Goal: Task Accomplishment & Management: Complete application form

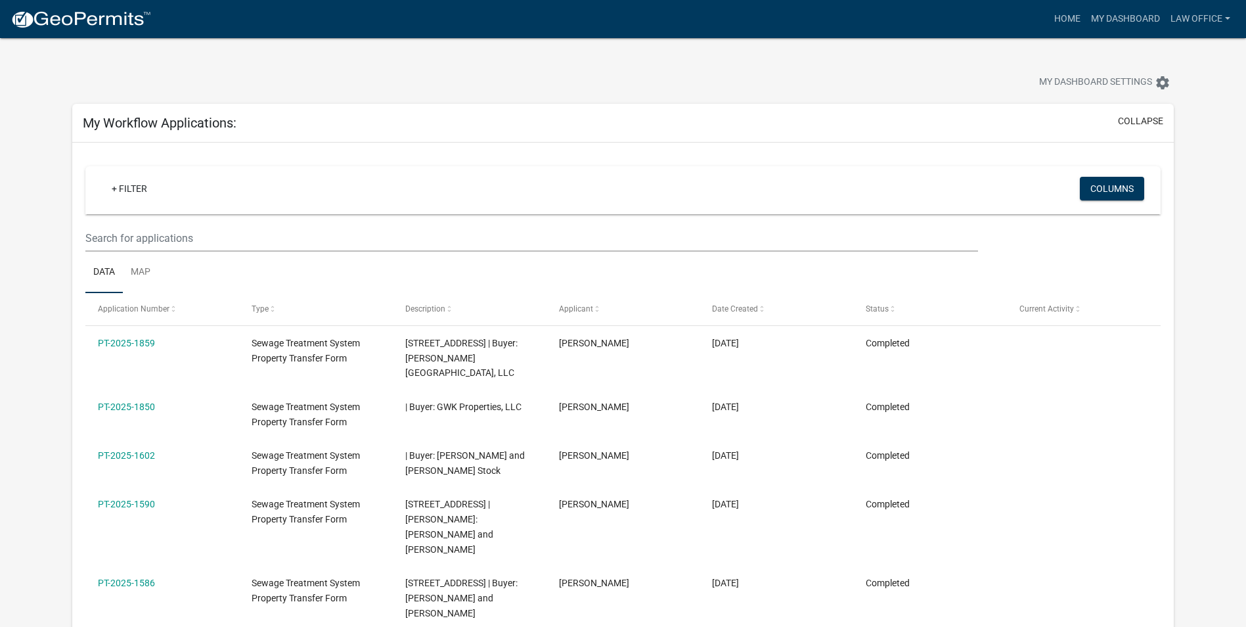
click at [106, 15] on img at bounding box center [81, 20] width 141 height 20
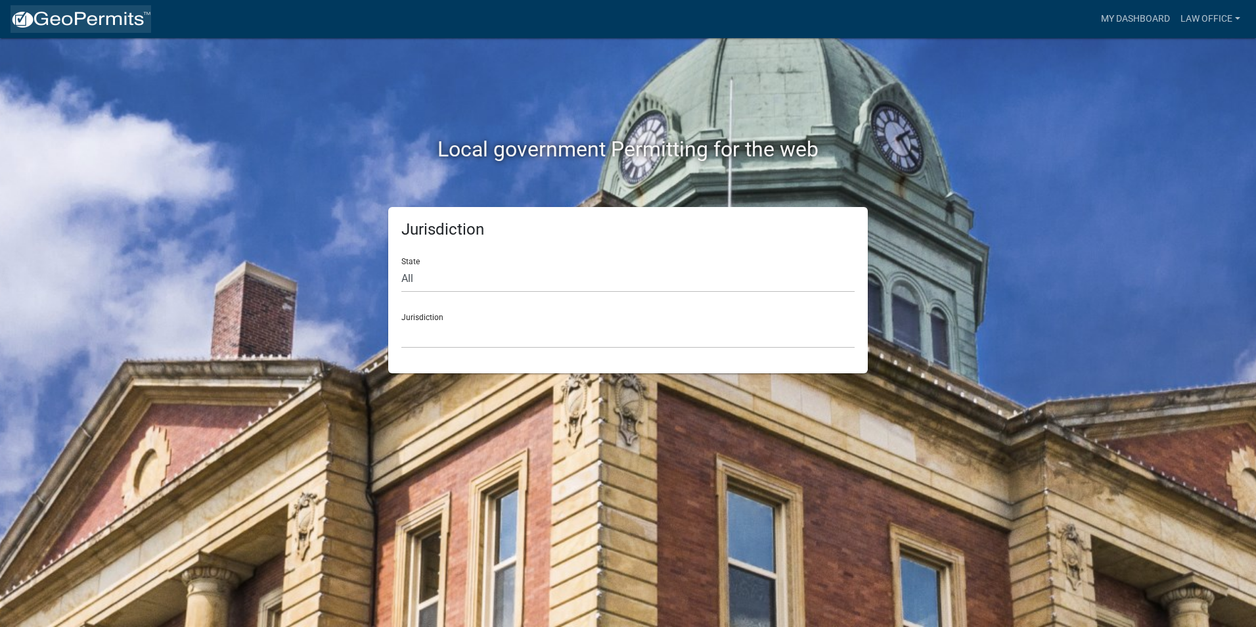
click at [109, 20] on img at bounding box center [81, 20] width 141 height 20
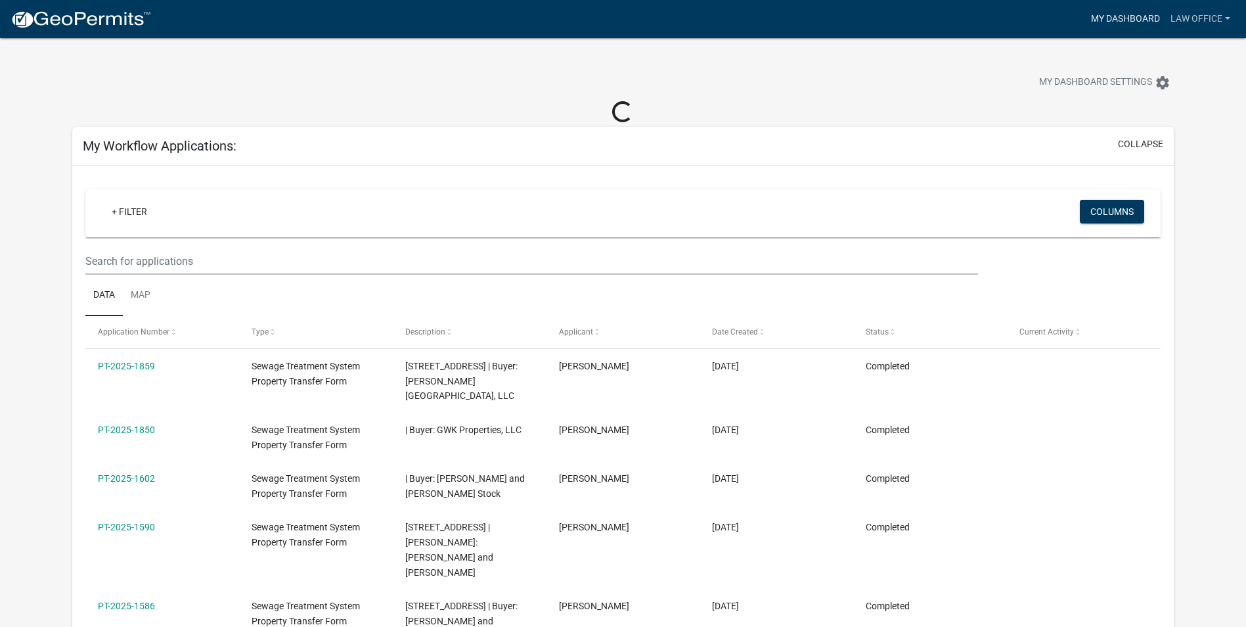
click at [1108, 22] on link "My Dashboard" at bounding box center [1125, 19] width 79 height 25
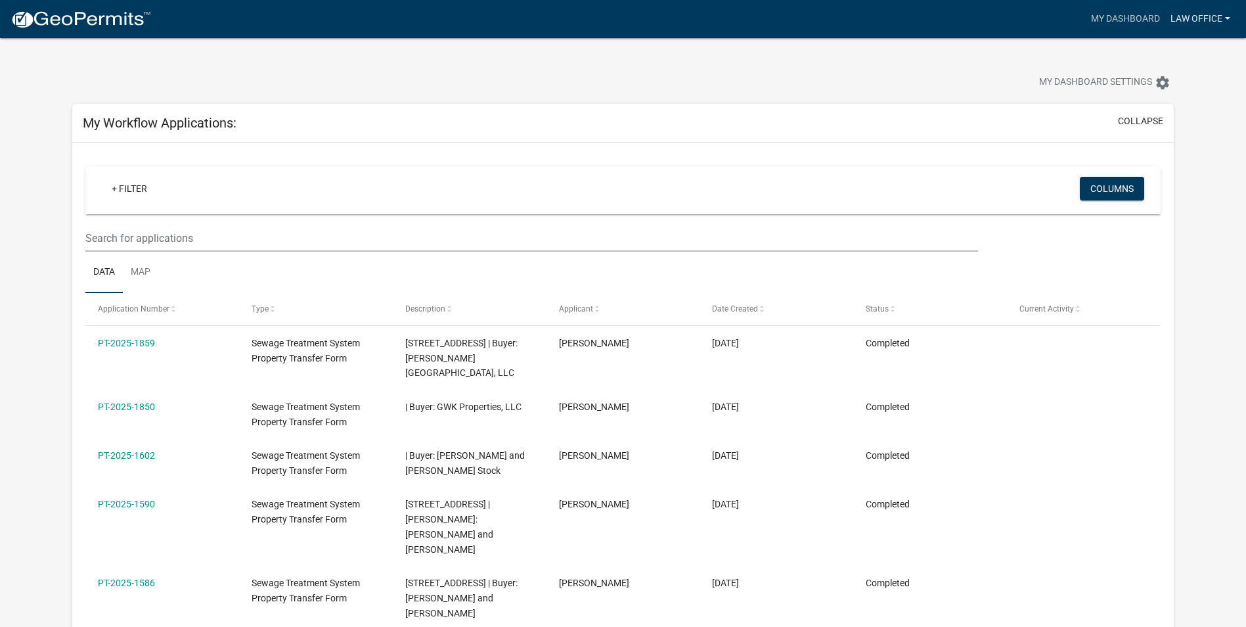
click at [1180, 13] on link "Law Office" at bounding box center [1200, 19] width 70 height 25
click at [1085, 78] on span "My Dashboard Settings" at bounding box center [1095, 83] width 113 height 16
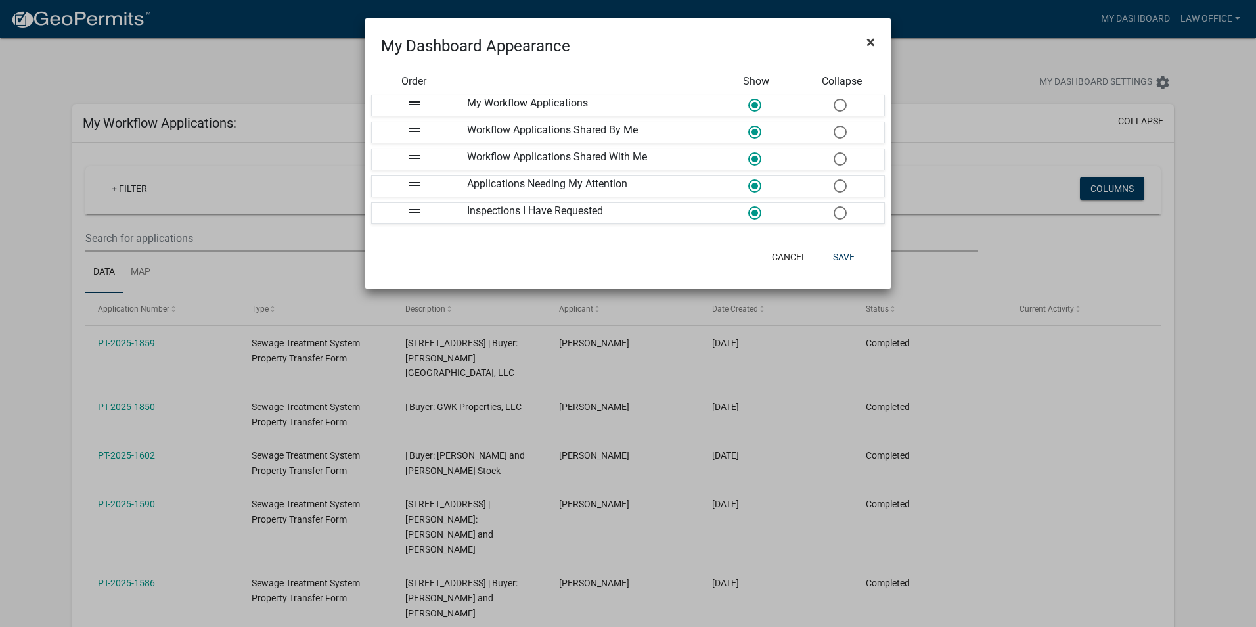
click at [867, 39] on span "×" at bounding box center [870, 42] width 9 height 18
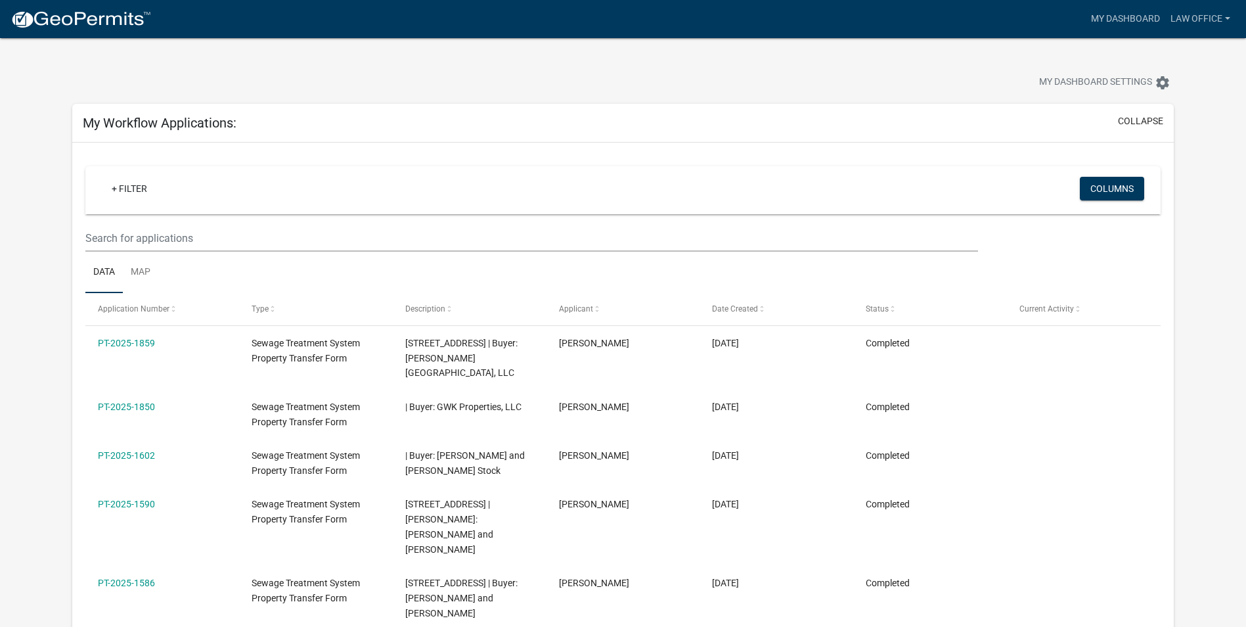
click at [104, 16] on img at bounding box center [81, 20] width 141 height 20
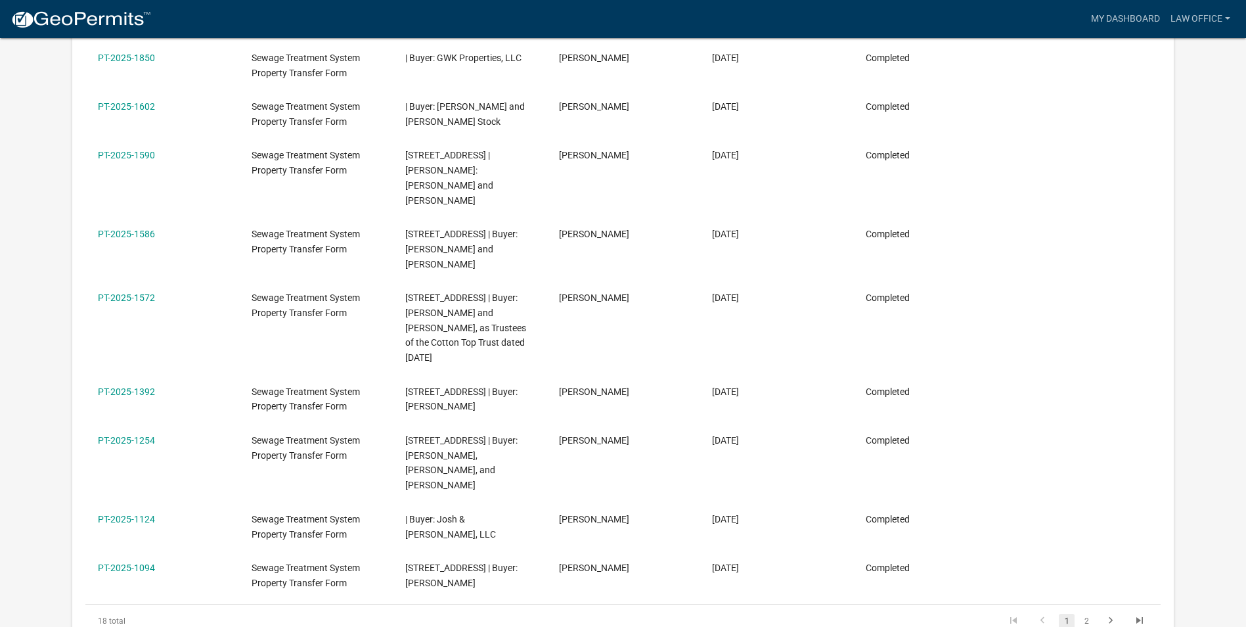
scroll to position [28, 0]
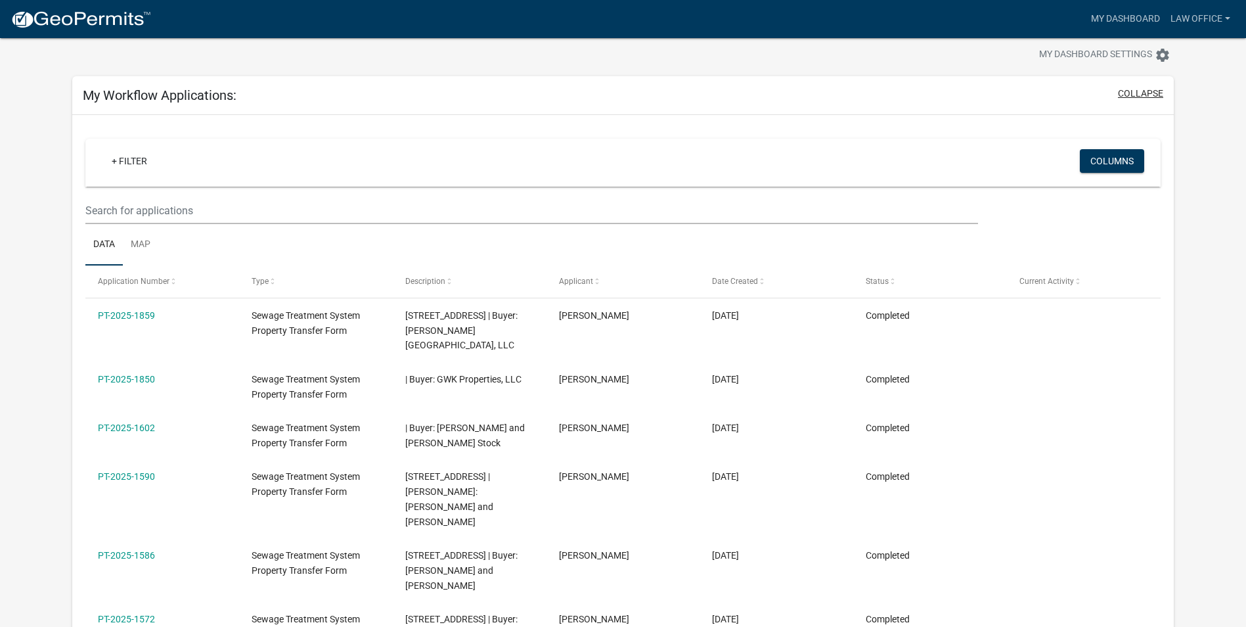
click at [1146, 91] on button "collapse" at bounding box center [1140, 94] width 45 height 14
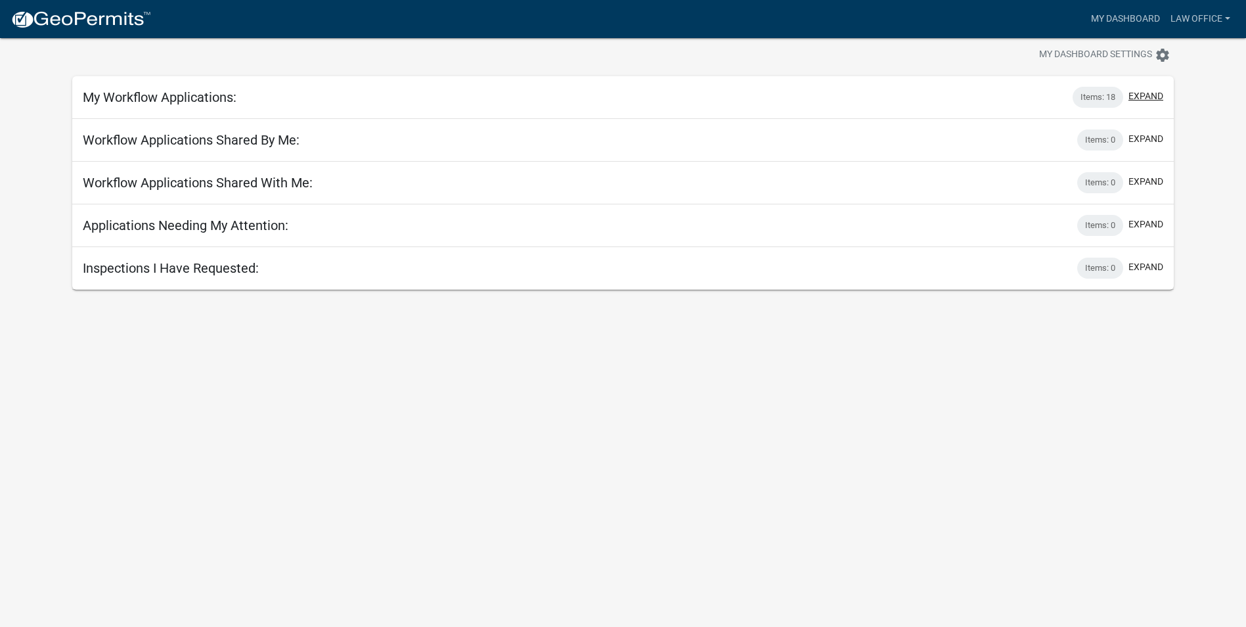
click at [1148, 91] on button "expand" at bounding box center [1146, 96] width 35 height 14
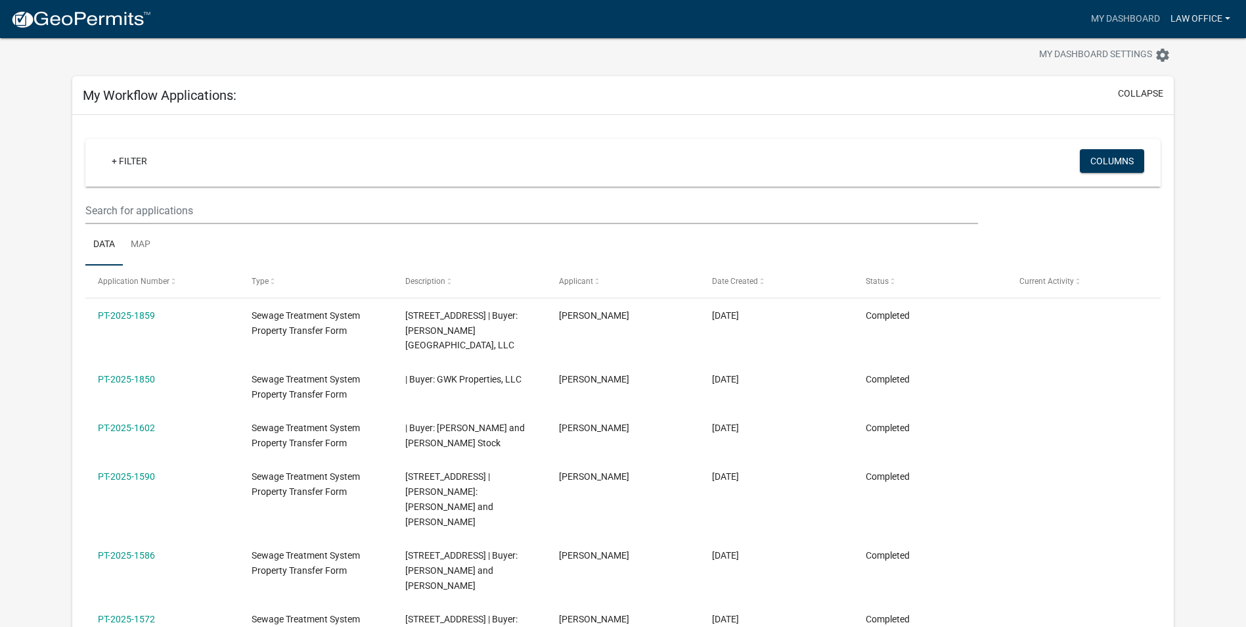
click at [1203, 10] on link "Law Office" at bounding box center [1200, 19] width 70 height 25
click at [1161, 53] on link "Account" at bounding box center [1183, 54] width 105 height 32
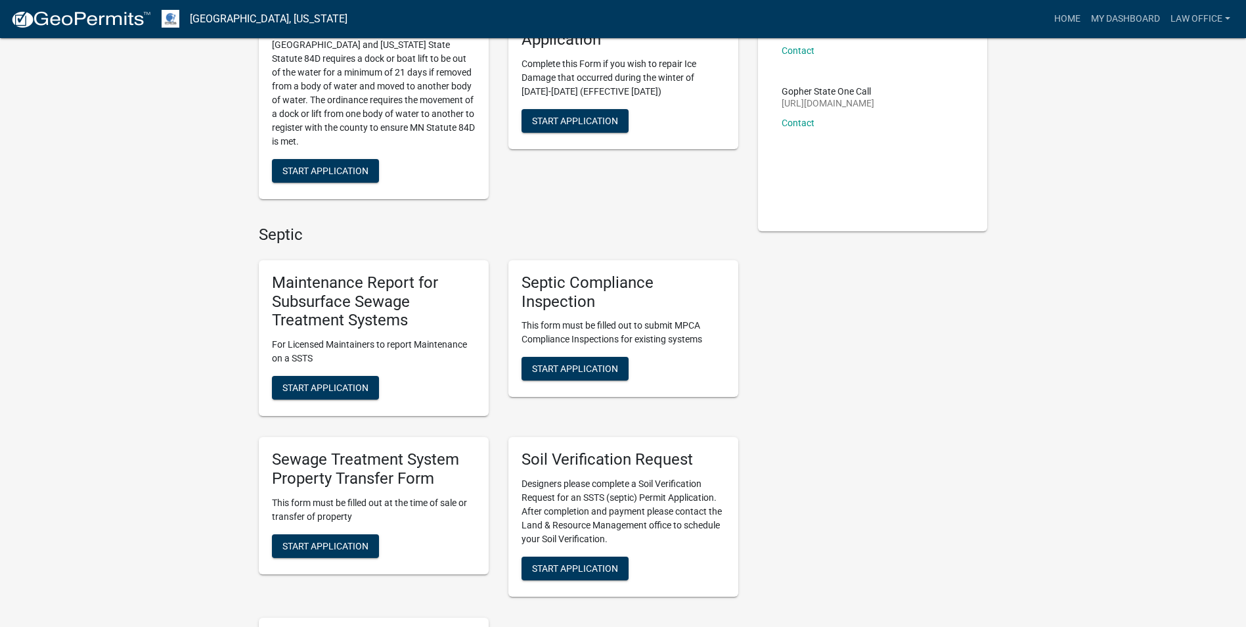
scroll to position [263, 0]
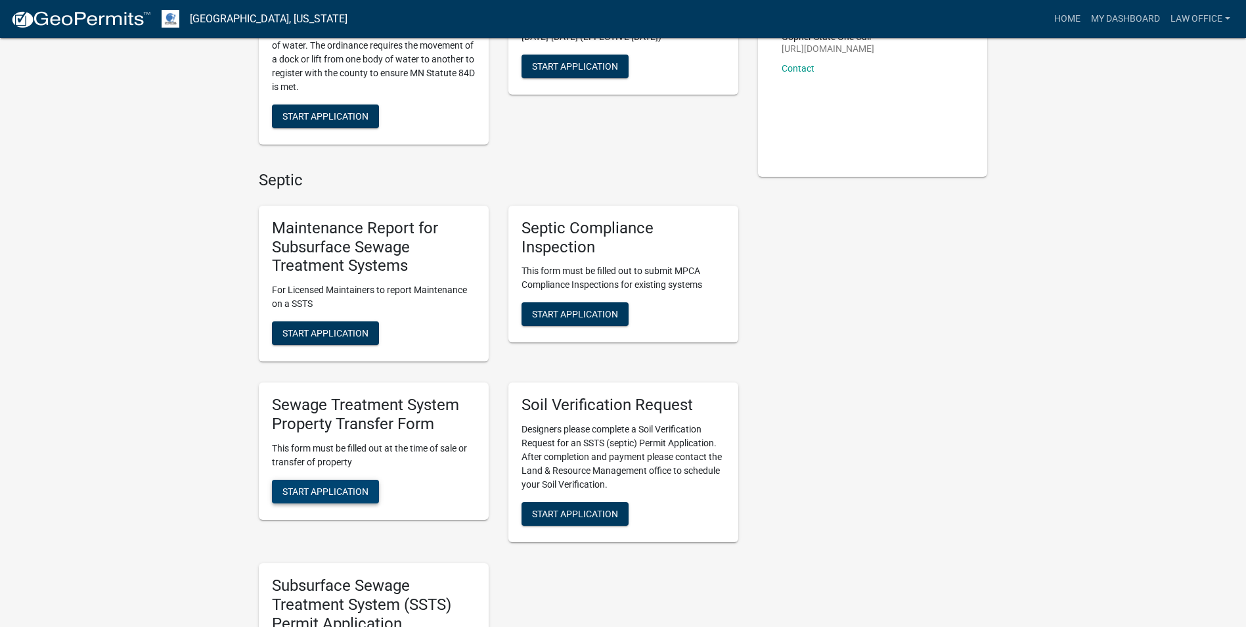
click at [309, 495] on span "Start Application" at bounding box center [325, 490] width 86 height 11
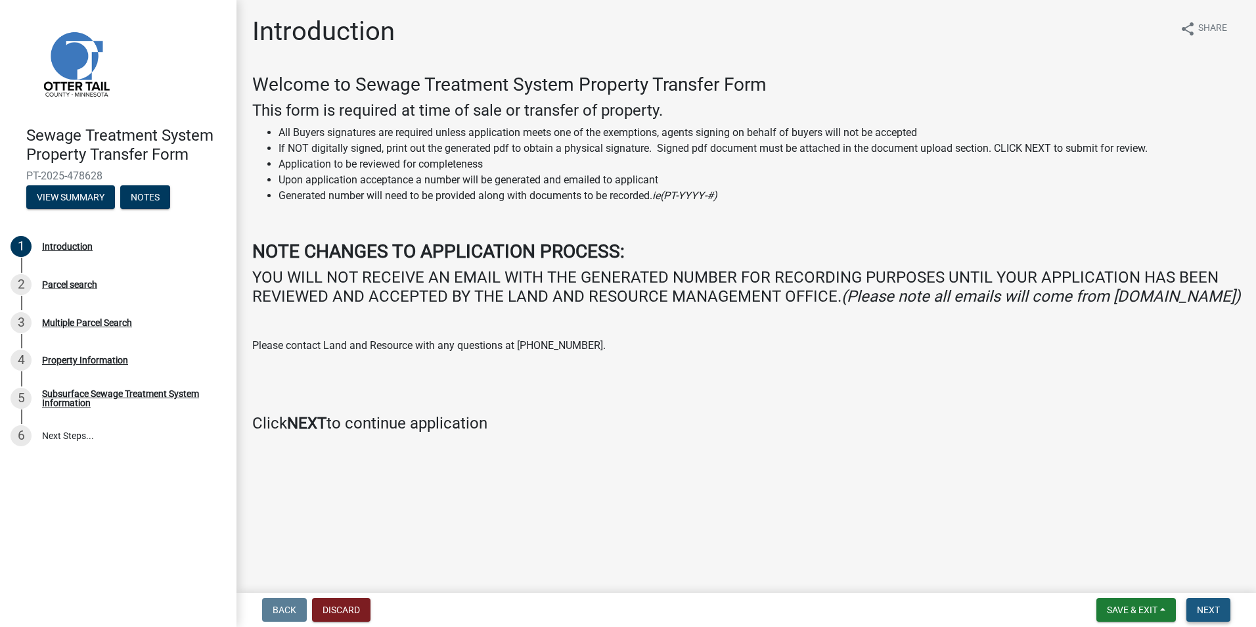
click at [1210, 610] on span "Next" at bounding box center [1208, 609] width 23 height 11
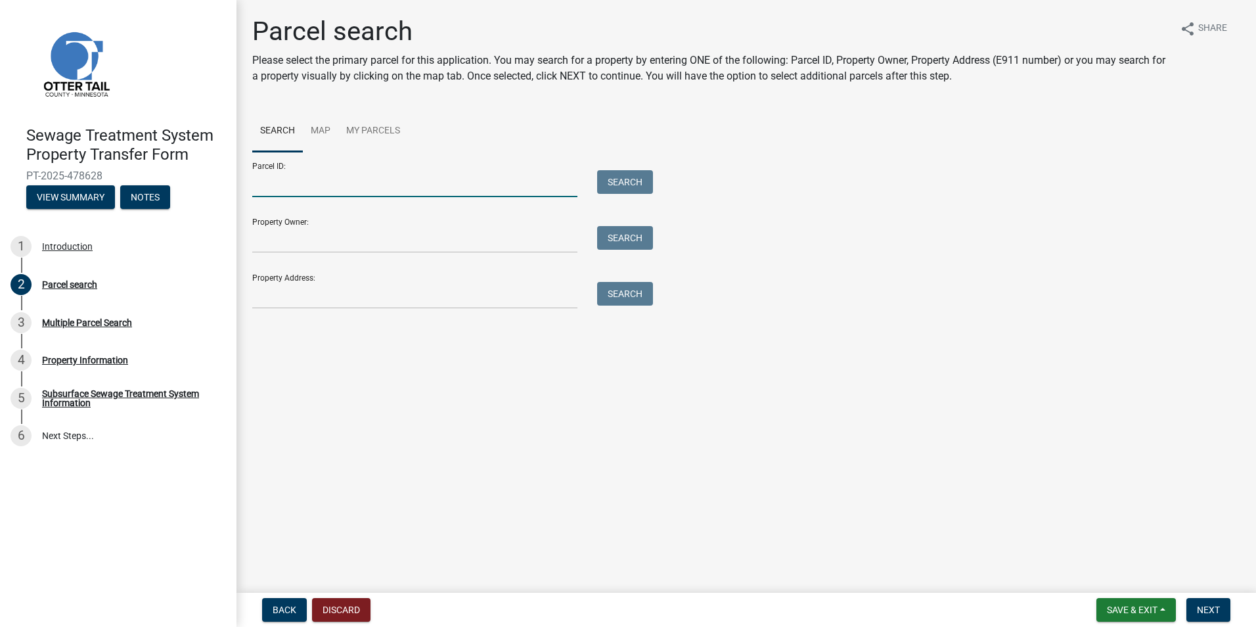
click at [270, 183] on input "Parcel ID:" at bounding box center [414, 183] width 325 height 27
click at [631, 395] on main "Parcel search Please select the primary parcel for this application. You may se…" at bounding box center [746, 293] width 1020 height 587
click at [269, 181] on input "Parcel ID:" at bounding box center [414, 183] width 325 height 27
click at [1200, 608] on span "Next" at bounding box center [1208, 609] width 23 height 11
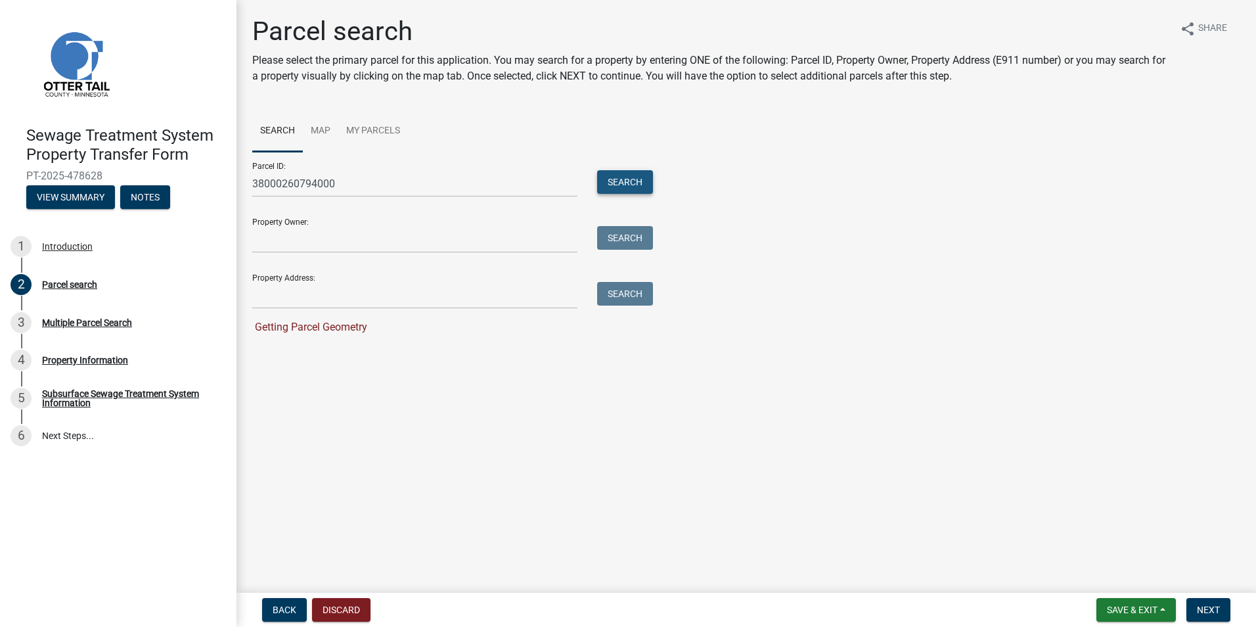
click at [621, 178] on button "Search" at bounding box center [625, 182] width 56 height 24
click at [431, 354] on strong "38000260794000" at bounding box center [430, 354] width 83 height 12
drag, startPoint x: 431, startPoint y: 354, endPoint x: 443, endPoint y: 353, distance: 11.8
click at [443, 353] on strong "38000260794000" at bounding box center [430, 354] width 83 height 12
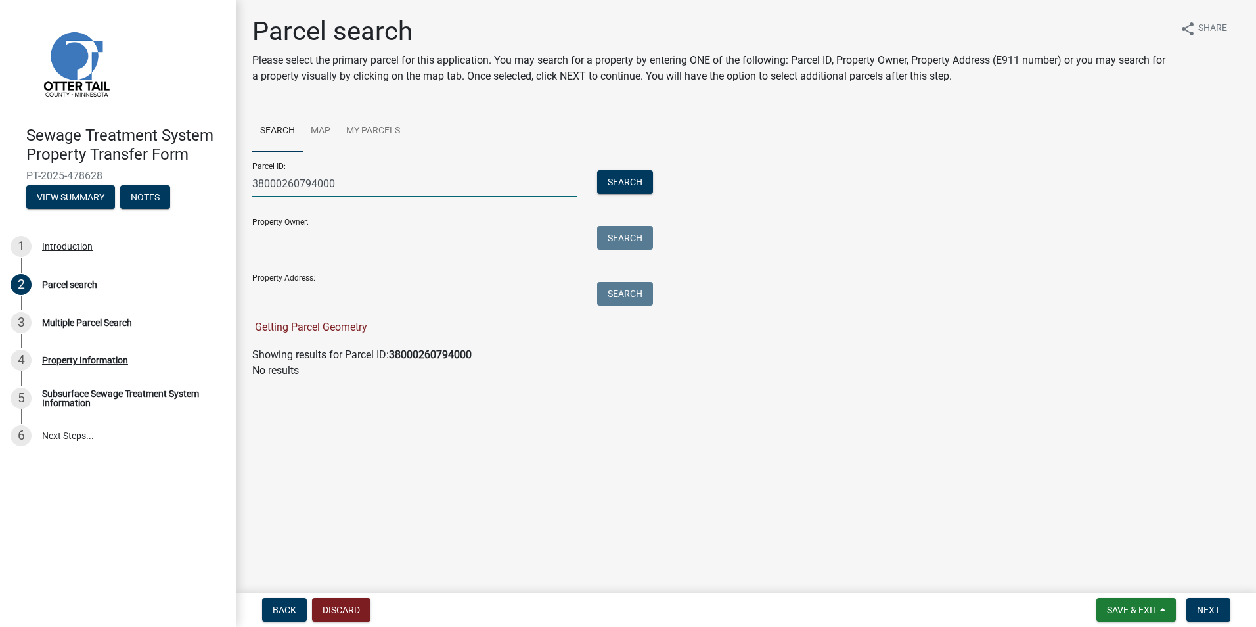
click at [304, 179] on input "38000260794000" at bounding box center [414, 183] width 325 height 27
type input "38000260194000"
click at [625, 179] on button "Search" at bounding box center [625, 182] width 56 height 24
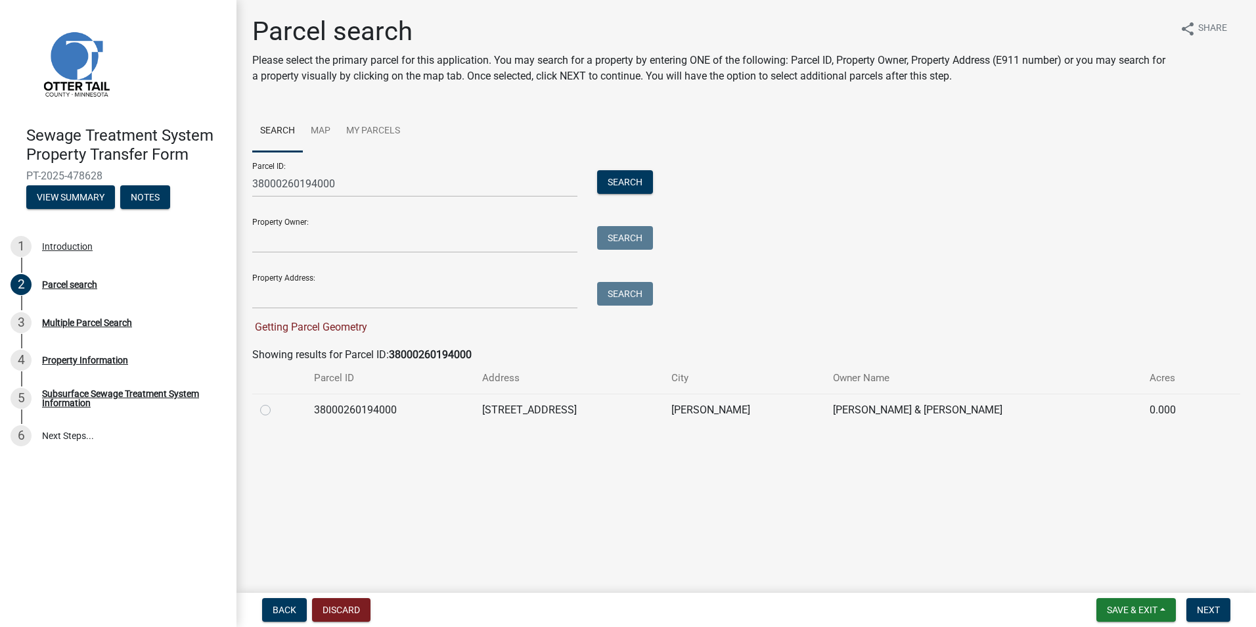
click at [276, 402] on label at bounding box center [276, 402] width 0 height 0
click at [276, 409] on input "radio" at bounding box center [280, 406] width 9 height 9
radio input "true"
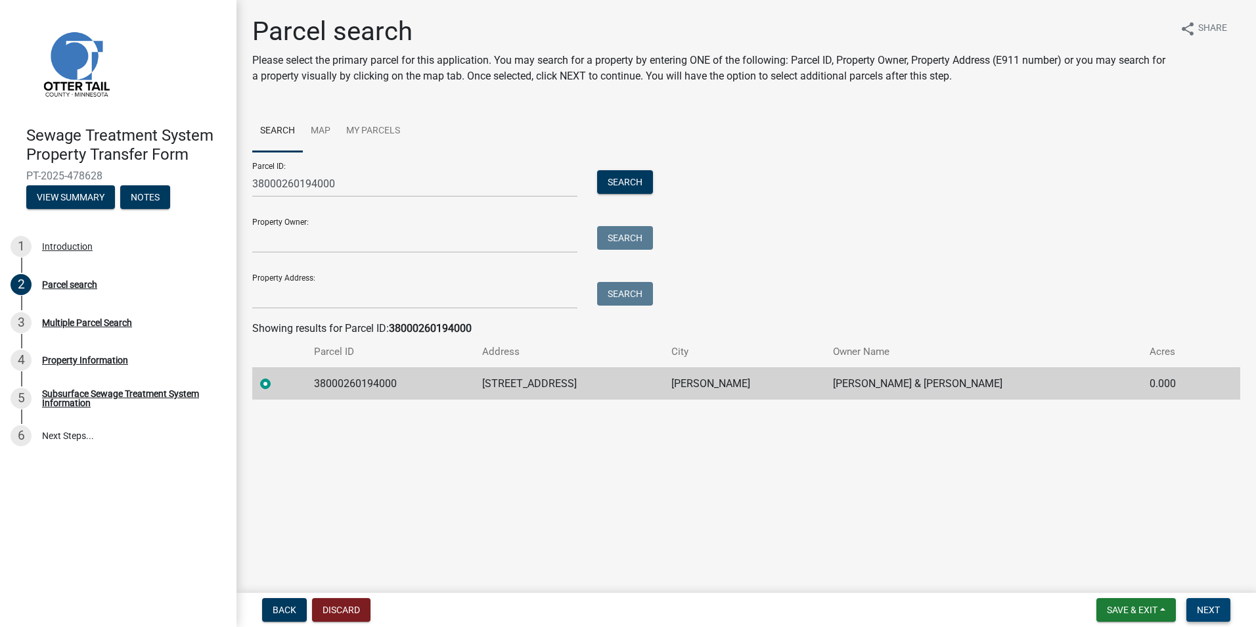
click at [1204, 610] on span "Next" at bounding box center [1208, 609] width 23 height 11
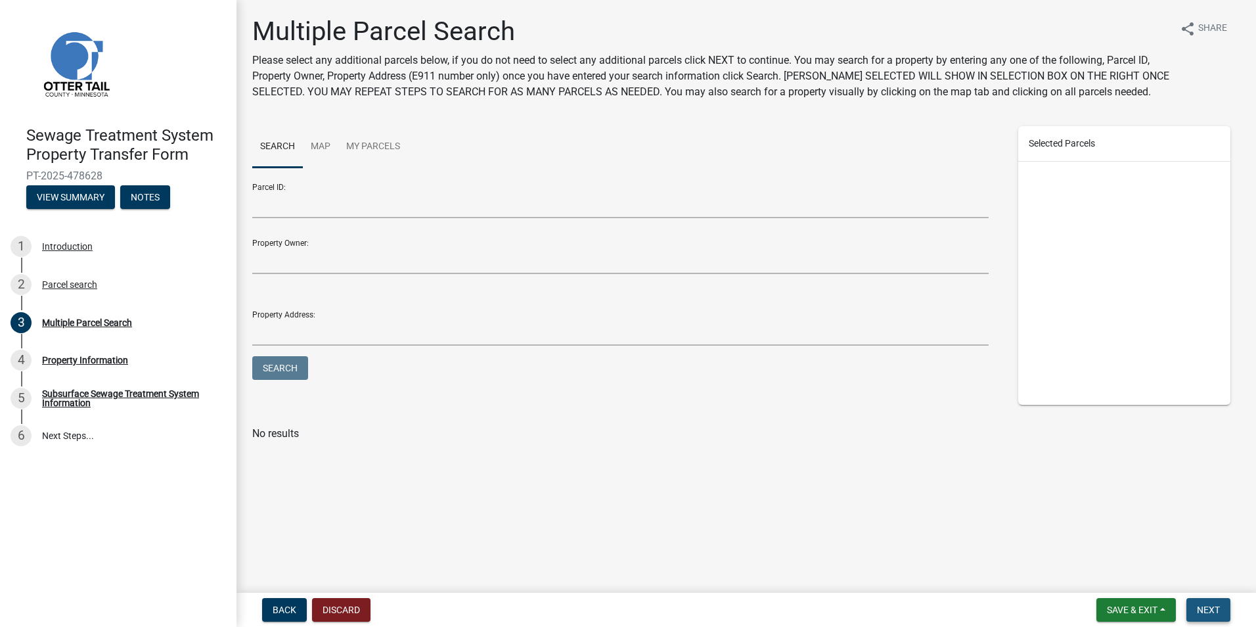
click at [1206, 604] on span "Next" at bounding box center [1208, 609] width 23 height 11
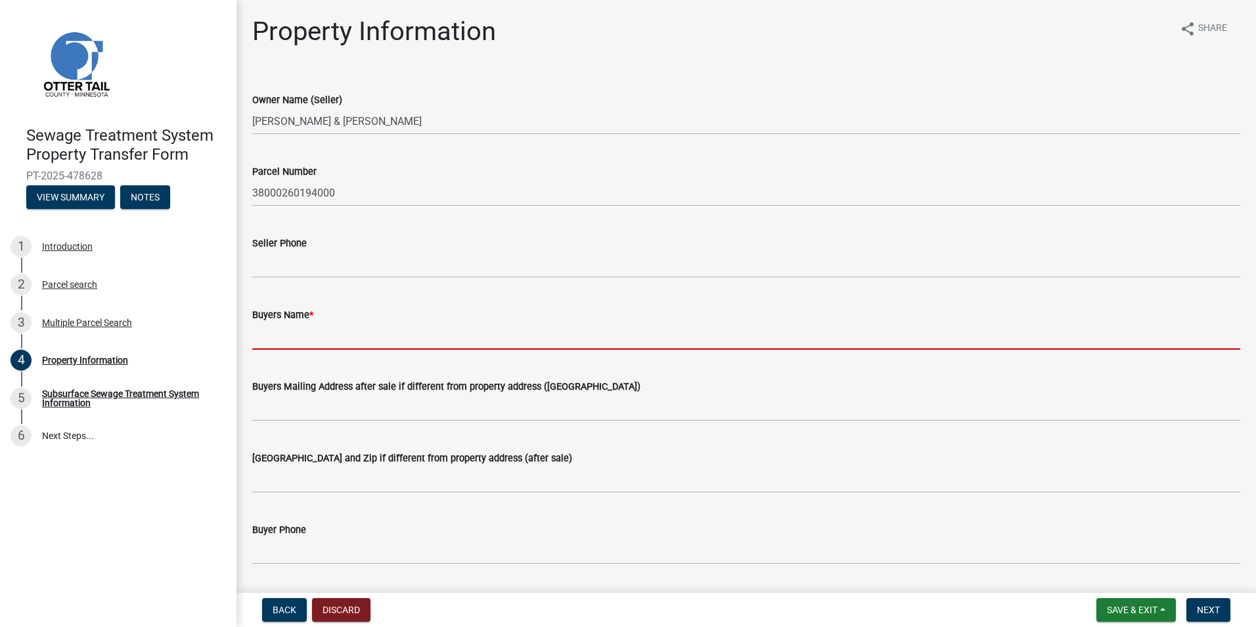
click at [263, 338] on input "Buyers Name *" at bounding box center [746, 336] width 988 height 27
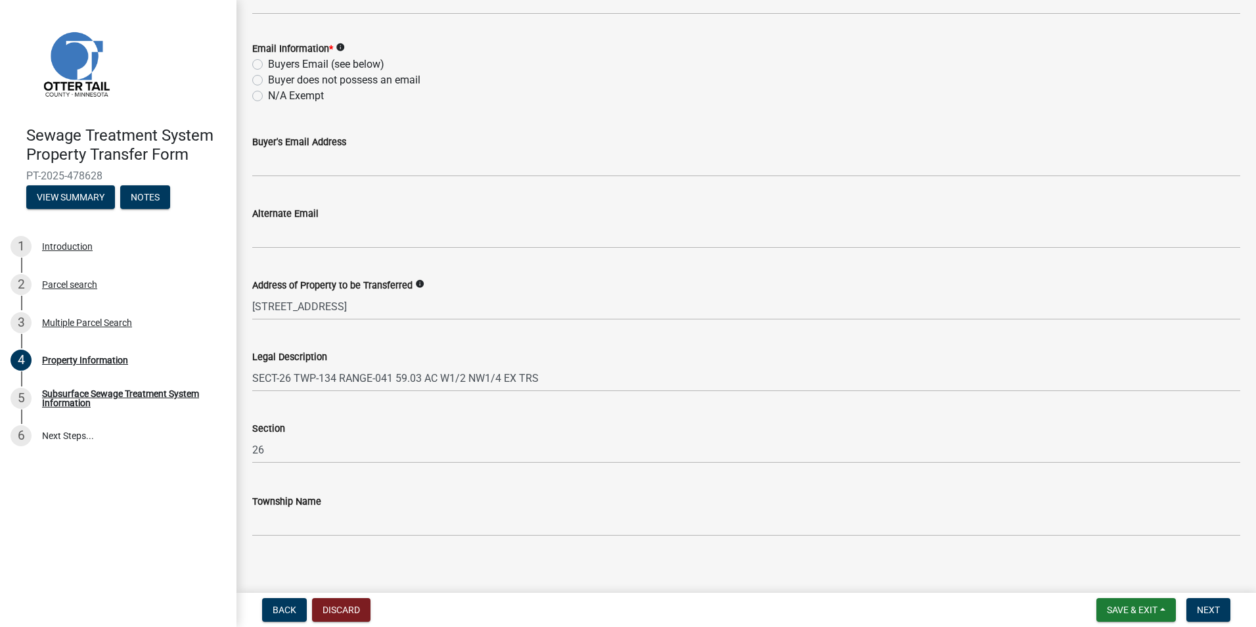
scroll to position [560, 0]
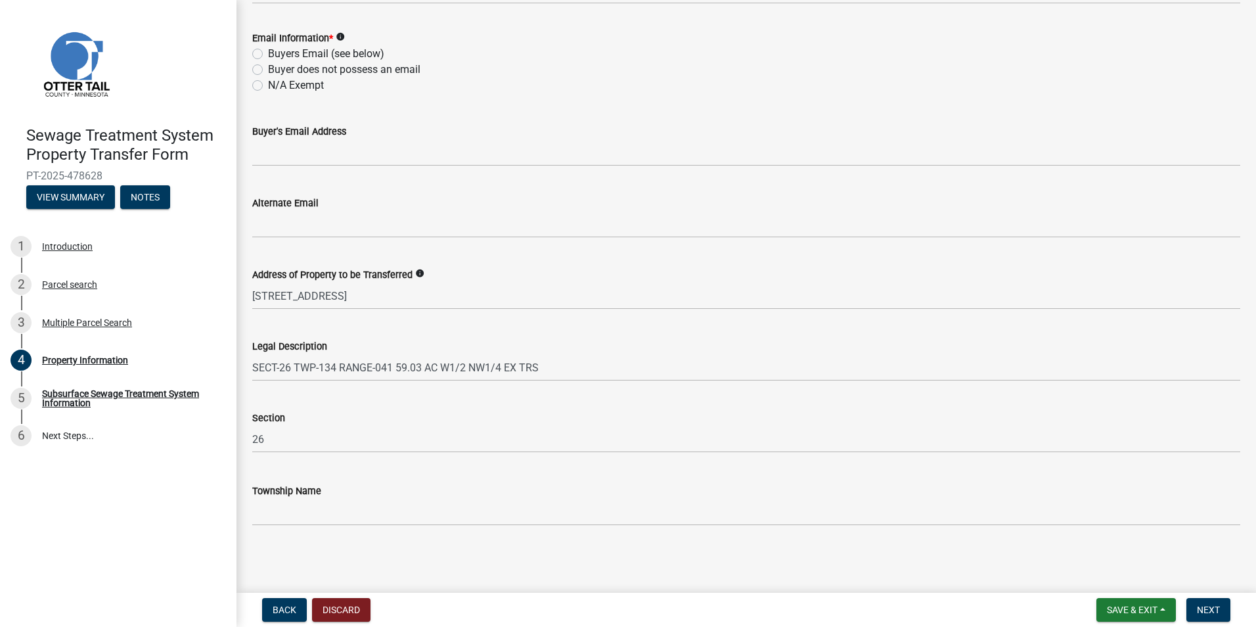
type input "Mark Bruce Erickson"
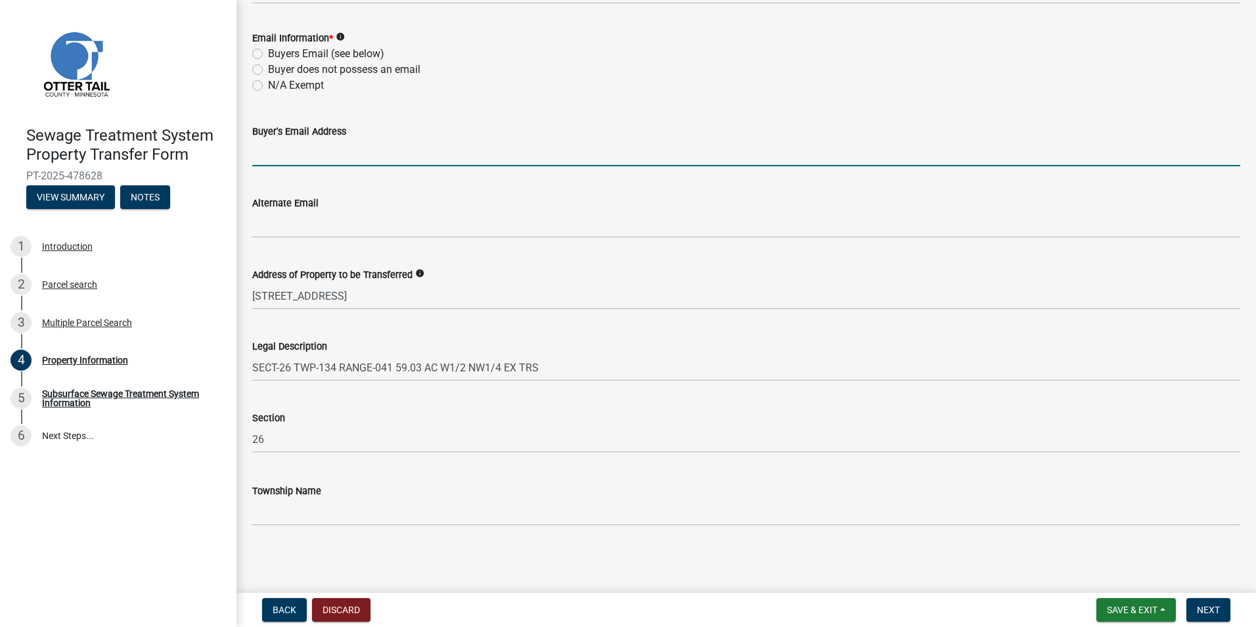
click at [281, 149] on input "Buyer's Email Address" at bounding box center [746, 152] width 988 height 27
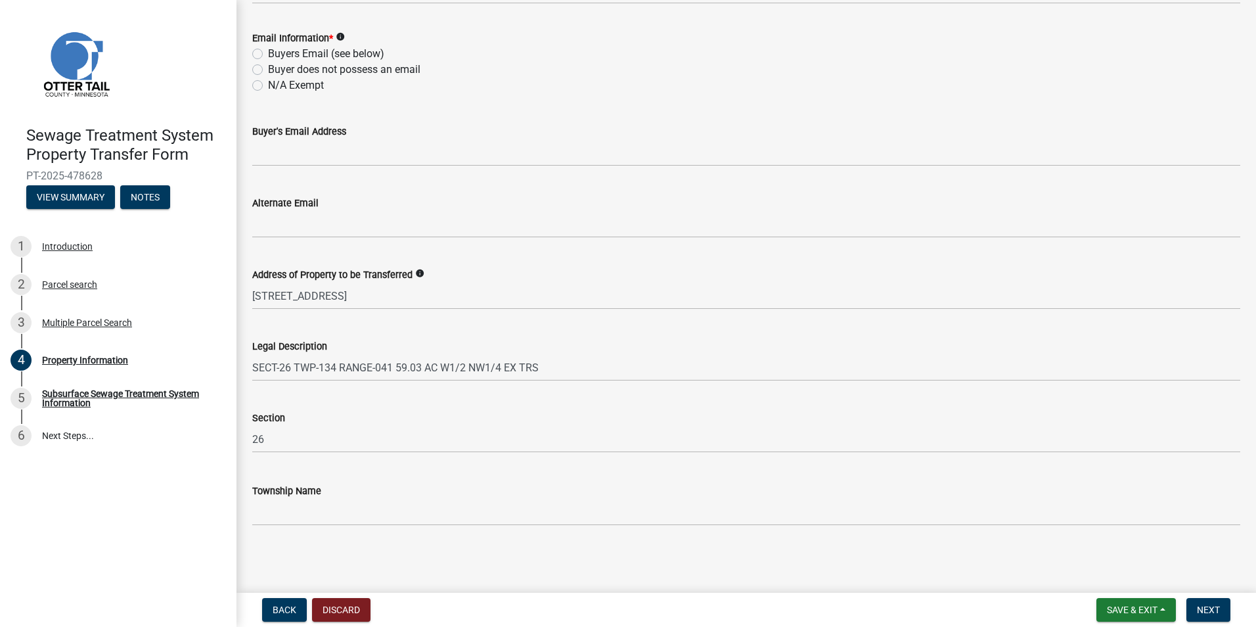
click at [268, 69] on label "Buyer does not possess an email" at bounding box center [344, 70] width 152 height 16
click at [268, 69] on input "Buyer does not possess an email" at bounding box center [272, 66] width 9 height 9
radio input "true"
click at [268, 69] on label "Buyer does not possess an email" at bounding box center [344, 70] width 152 height 16
click at [268, 69] on input "Buyer does not possess an email" at bounding box center [272, 66] width 9 height 9
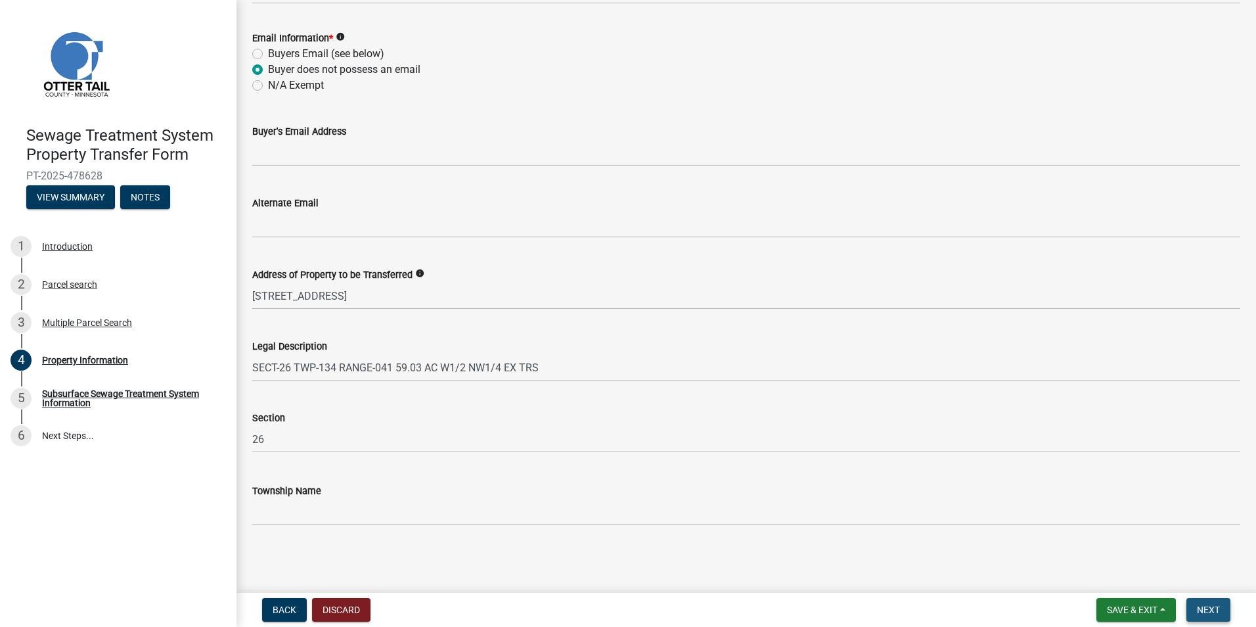
click at [1205, 606] on span "Next" at bounding box center [1208, 609] width 23 height 11
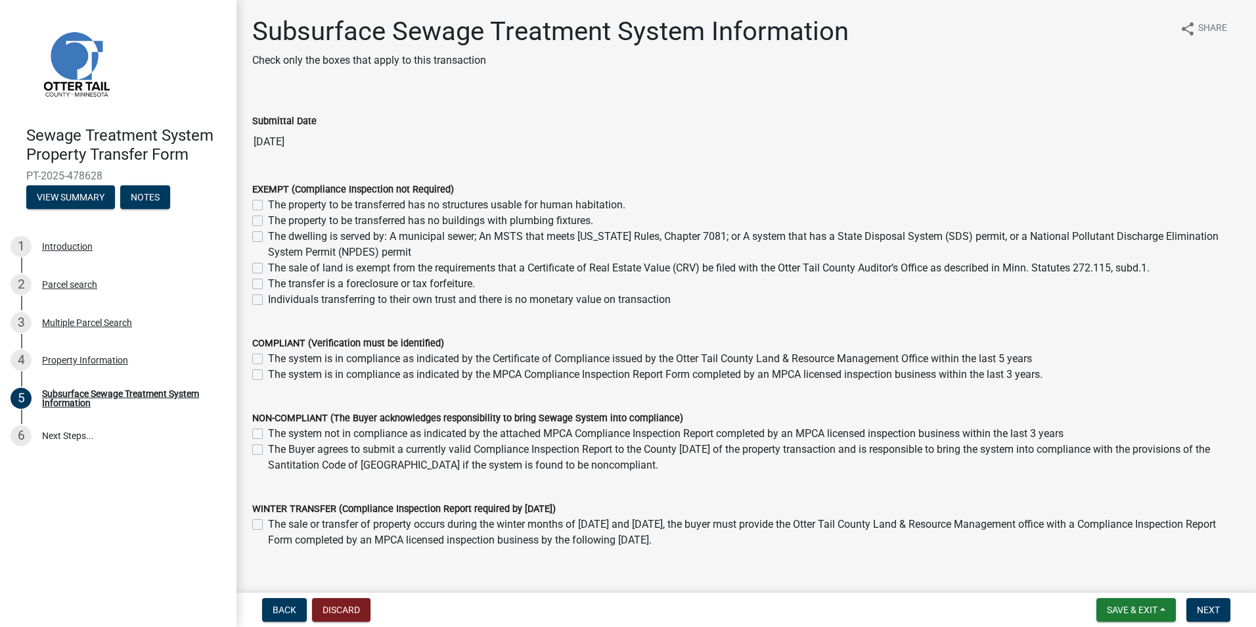
click at [268, 268] on label "The sale of land is exempt from the requirements that a Certificate of Real Est…" at bounding box center [709, 268] width 882 height 16
click at [268, 268] on input "The sale of land is exempt from the requirements that a Certificate of Real Est…" at bounding box center [272, 264] width 9 height 9
checkbox input "true"
checkbox input "false"
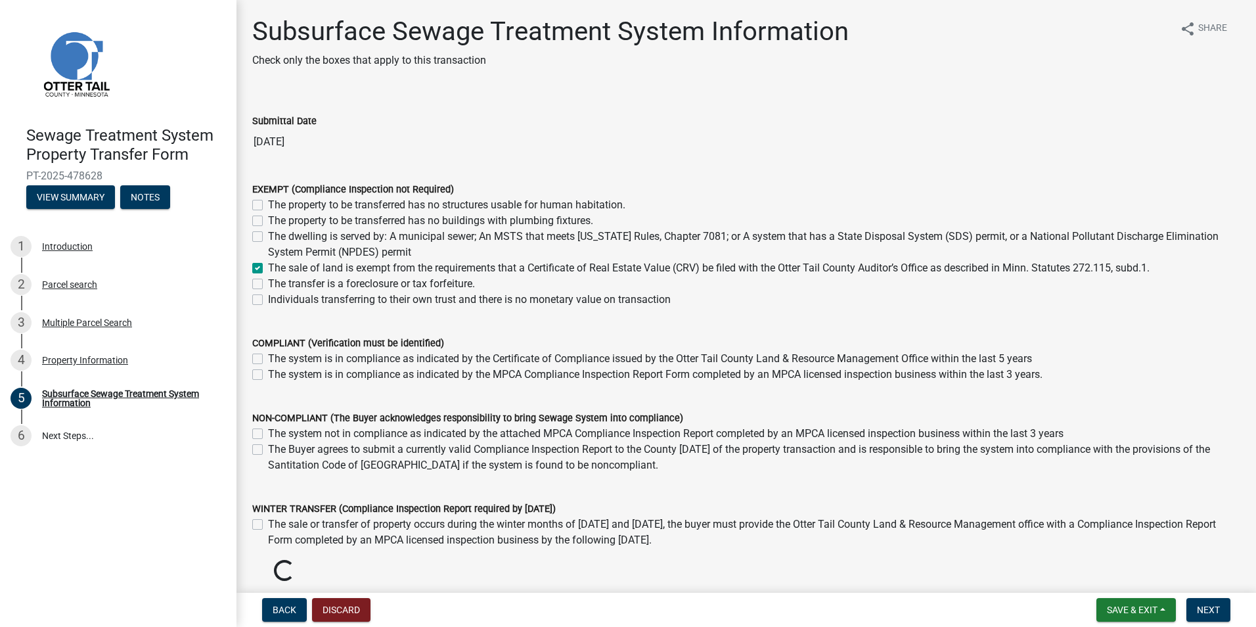
checkbox input "false"
checkbox input "true"
checkbox input "false"
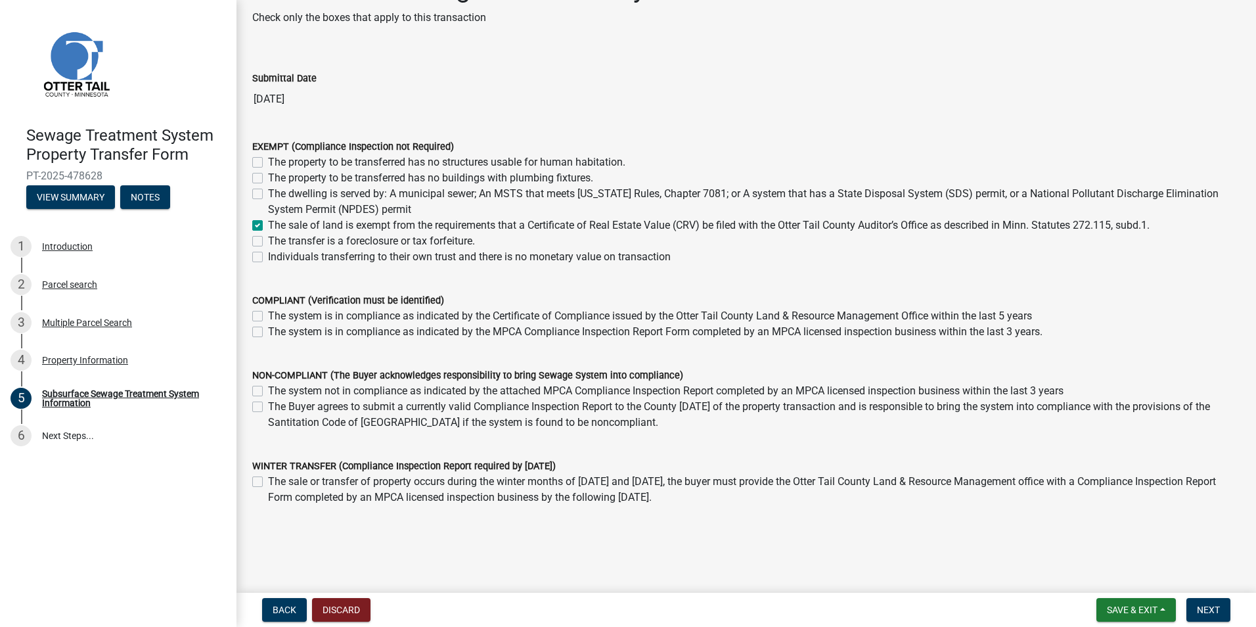
scroll to position [66, 0]
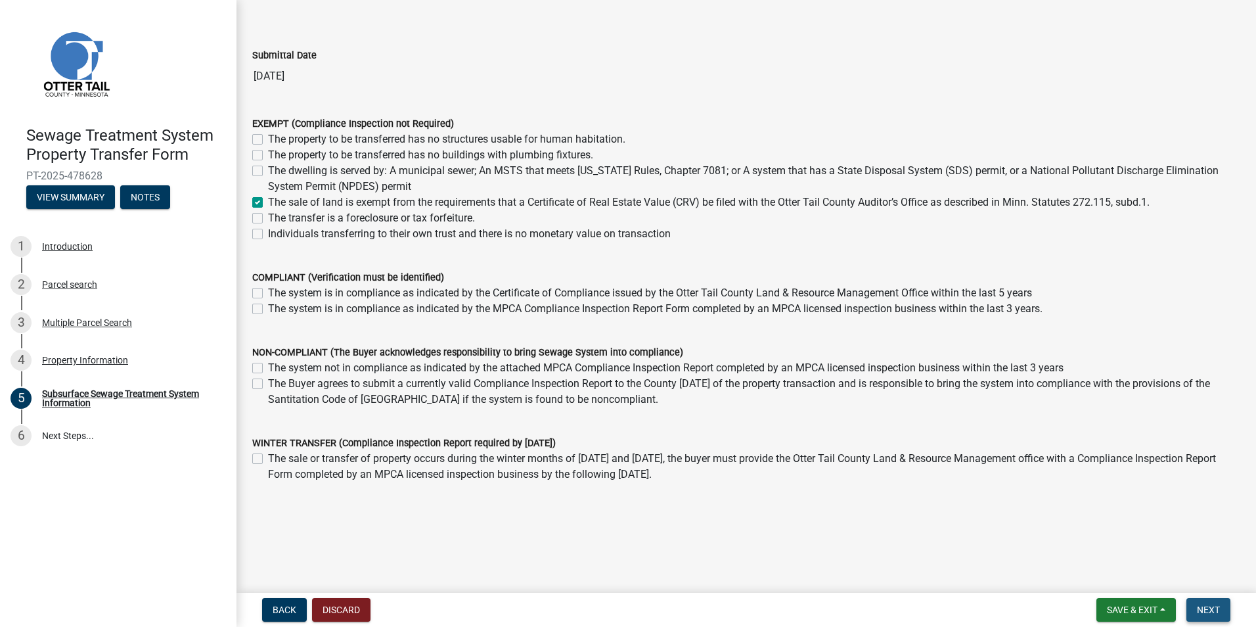
click at [1209, 614] on span "Next" at bounding box center [1208, 609] width 23 height 11
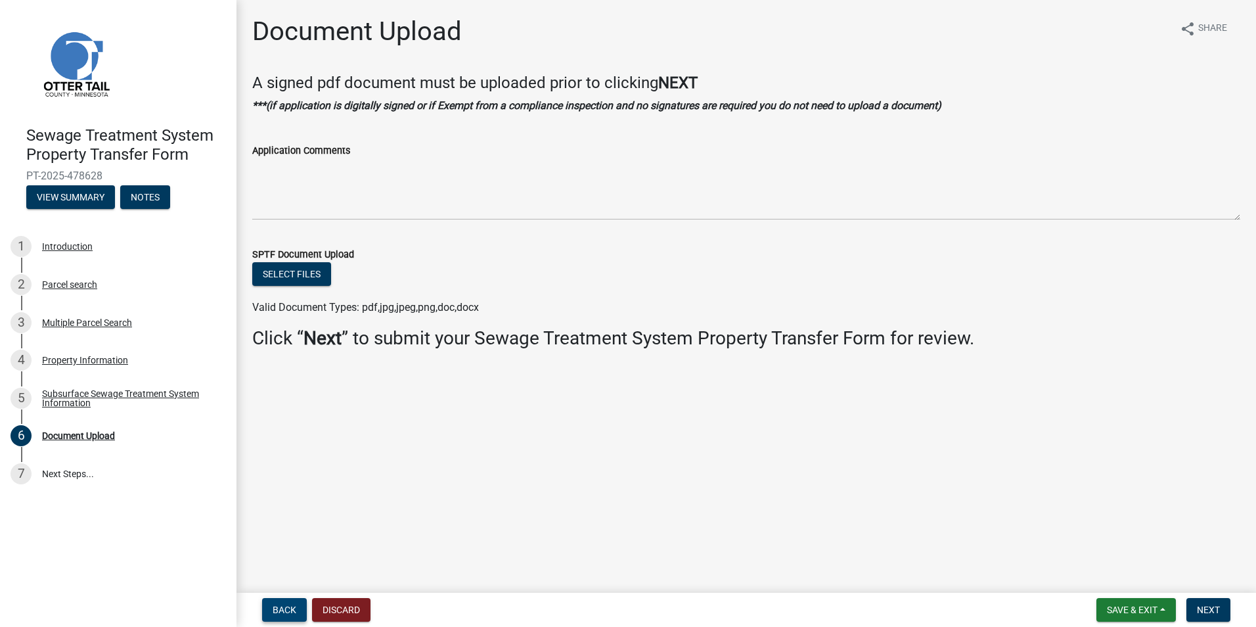
click at [279, 612] on span "Back" at bounding box center [285, 609] width 24 height 11
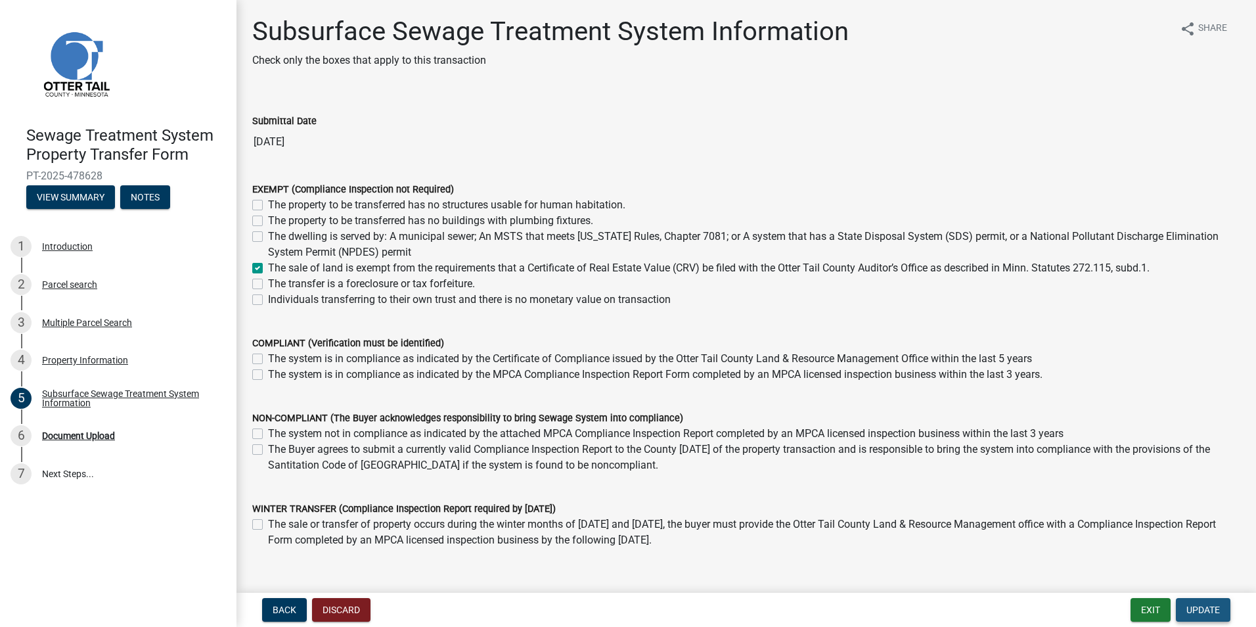
drag, startPoint x: 1197, startPoint y: 608, endPoint x: 1192, endPoint y: 600, distance: 8.9
click at [1197, 608] on span "Update" at bounding box center [1203, 609] width 34 height 11
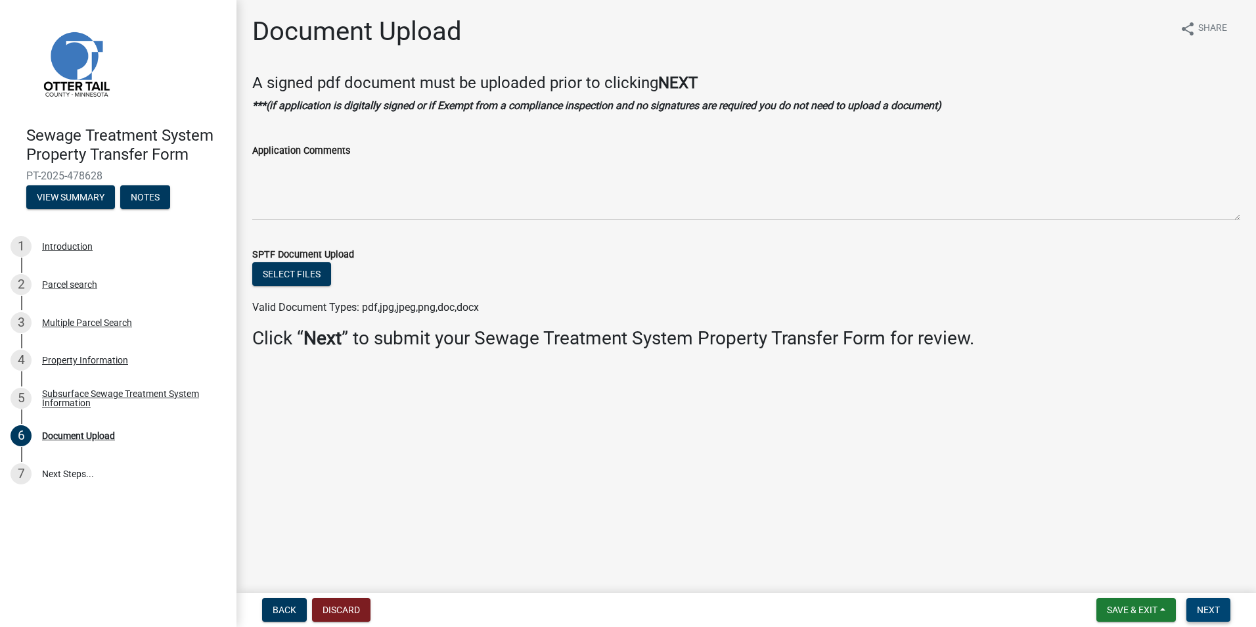
click at [1211, 606] on span "Next" at bounding box center [1208, 609] width 23 height 11
